Goal: Task Accomplishment & Management: Manage account settings

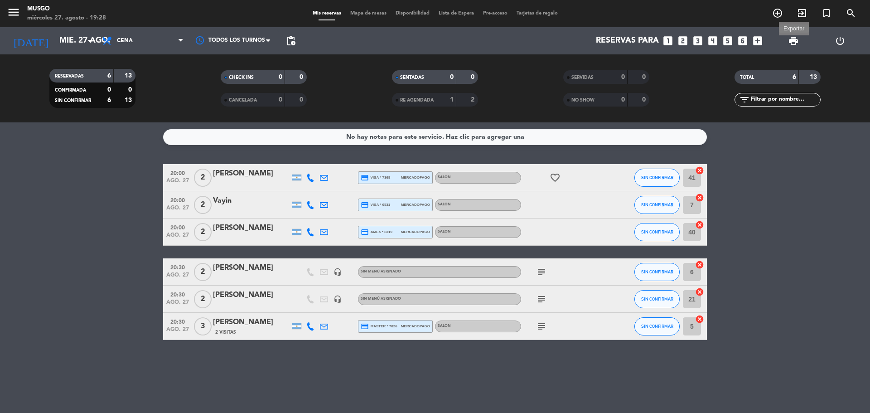
click at [790, 37] on span "print" at bounding box center [793, 40] width 11 height 11
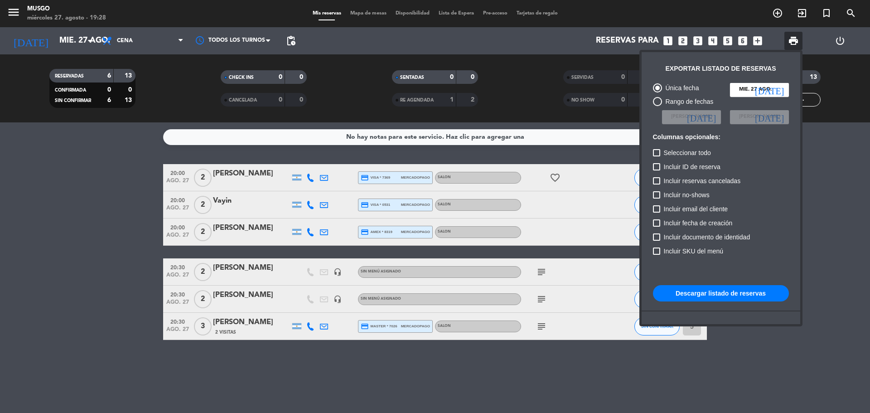
click at [736, 291] on button "Descargar listado de reservas" at bounding box center [721, 293] width 136 height 16
click at [556, 178] on div at bounding box center [435, 206] width 870 height 413
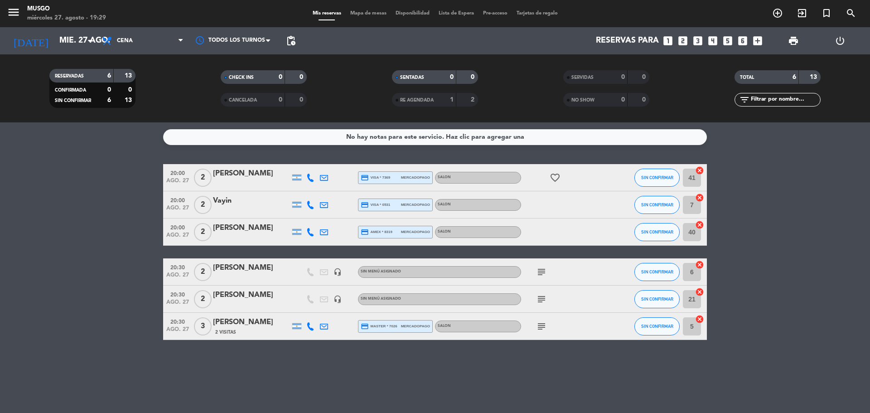
click at [556, 178] on icon "favorite_border" at bounding box center [555, 177] width 11 height 11
click at [540, 275] on icon "subject" at bounding box center [541, 272] width 11 height 11
click at [540, 301] on icon "subject" at bounding box center [541, 299] width 11 height 11
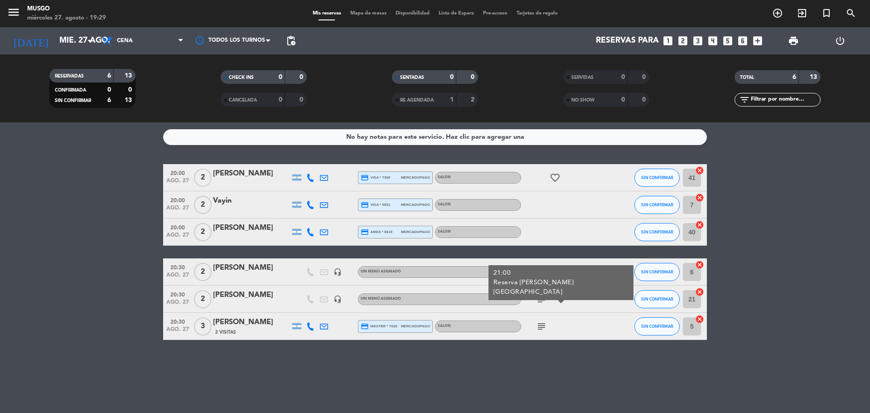
click at [541, 326] on icon "subject" at bounding box center [541, 326] width 11 height 11
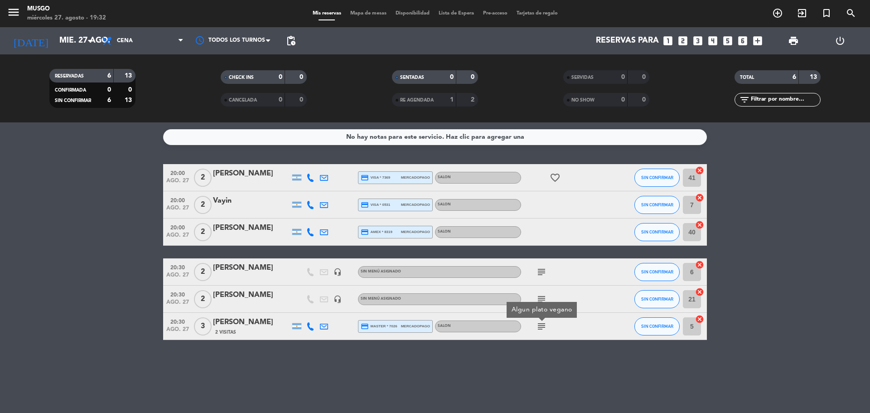
click at [828, 220] on bookings-row "20:00 ago. 27 2 Julia Khotyan credit_card visa * 7369 mercadopago SALON favorit…" at bounding box center [435, 252] width 870 height 176
click at [752, 208] on bookings-row "20:00 ago. 27 2 Julia Khotyan credit_card visa * 7369 mercadopago SALON favorit…" at bounding box center [435, 252] width 870 height 176
click at [210, 219] on div "2" at bounding box center [202, 232] width 21 height 27
click at [115, 255] on bookings-row "20:00 ago. 27 2 Julia Khotyan credit_card visa * 7369 mercadopago SALON favorit…" at bounding box center [435, 252] width 870 height 176
click at [755, 281] on bookings-row "20:00 ago. 27 2 Julia Khotyan credit_card visa * 7369 mercadopago SALON favorit…" at bounding box center [435, 252] width 870 height 176
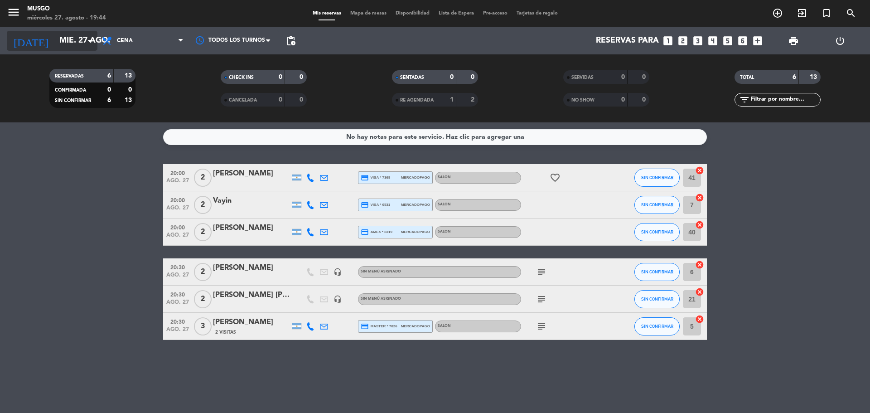
click at [87, 48] on input "mié. 27 ago." at bounding box center [107, 41] width 105 height 18
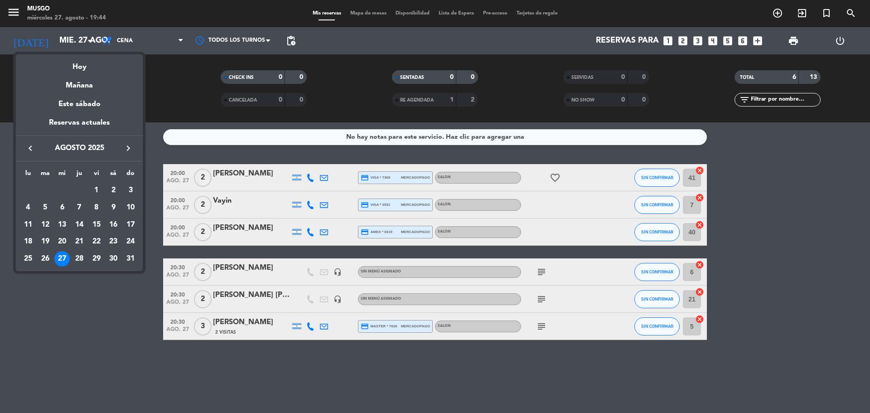
click at [129, 148] on icon "keyboard_arrow_right" at bounding box center [128, 148] width 11 height 11
click at [63, 207] on div "3" at bounding box center [61, 207] width 15 height 15
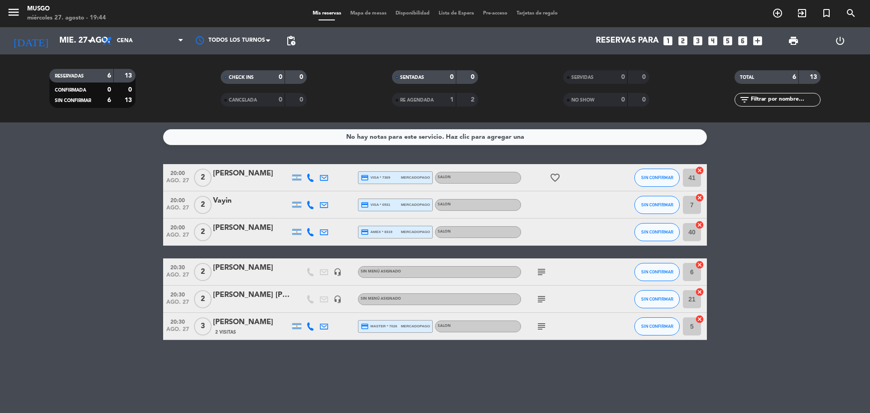
type input "mié. [DATE]"
